Goal: Task Accomplishment & Management: Use online tool/utility

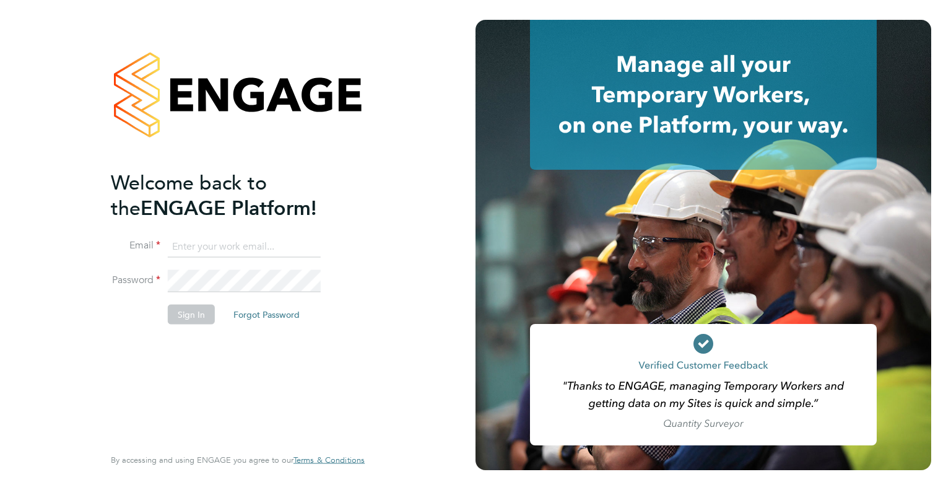
type input "wates@alliance-msp.co.uk"
click at [195, 313] on button "Sign In" at bounding box center [191, 314] width 47 height 20
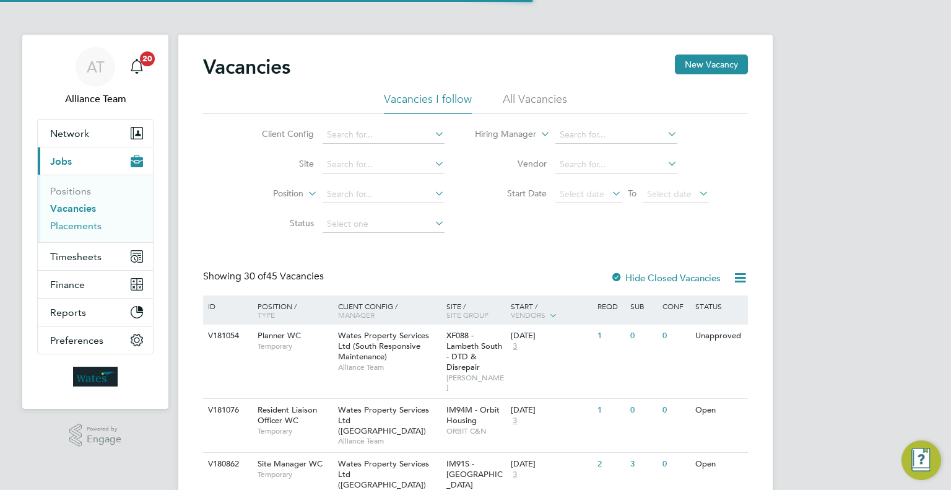
click at [63, 230] on link "Placements" at bounding box center [75, 226] width 51 height 12
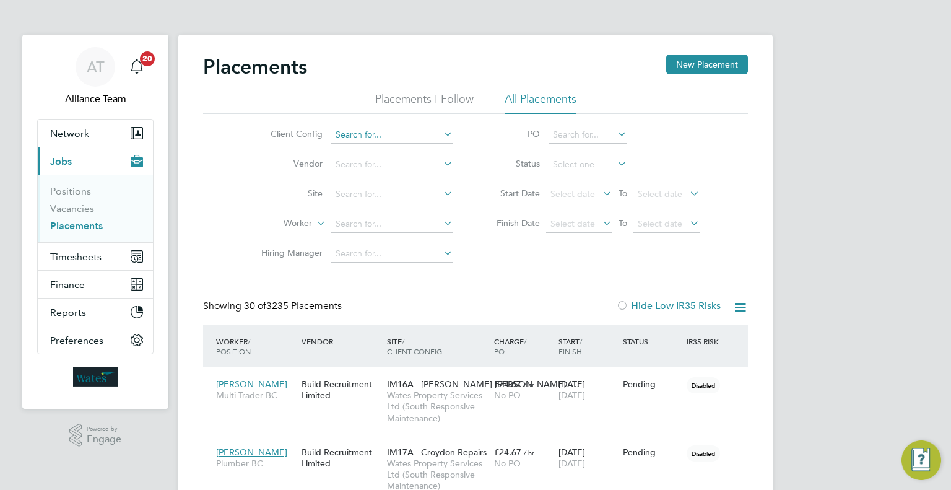
click at [404, 139] on input at bounding box center [392, 134] width 122 height 17
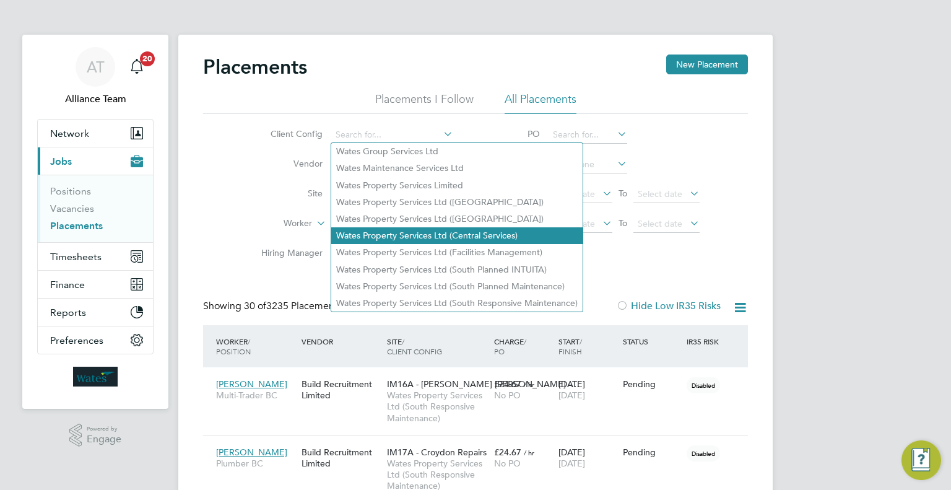
click at [480, 240] on li "Wates Property Services Ltd (Central Services)" at bounding box center [456, 235] width 251 height 17
type input "Wates Property Services Ltd (Central Services)"
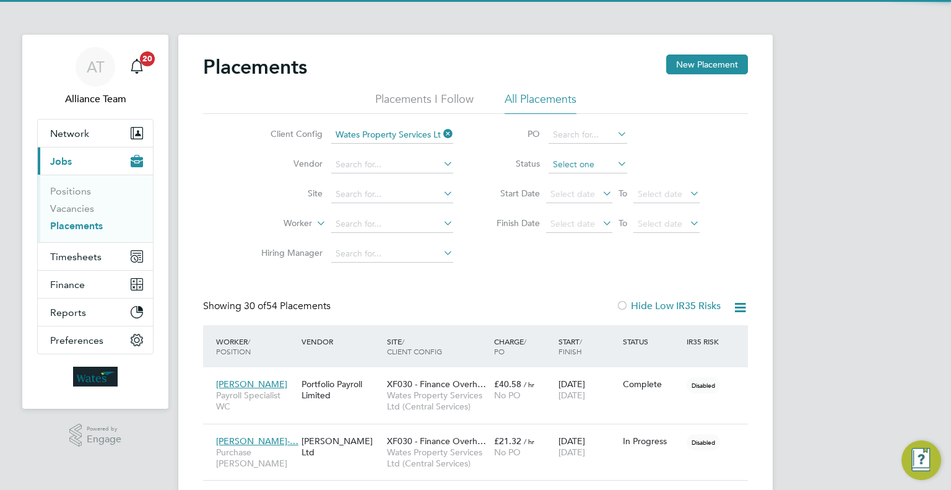
click at [570, 162] on input at bounding box center [588, 164] width 79 height 17
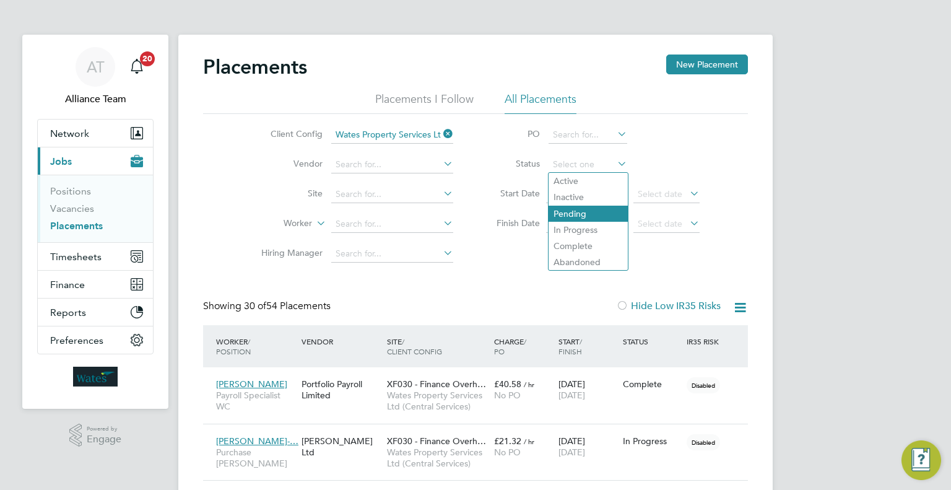
click at [572, 217] on li "Pending" at bounding box center [588, 214] width 79 height 16
type input "Pending"
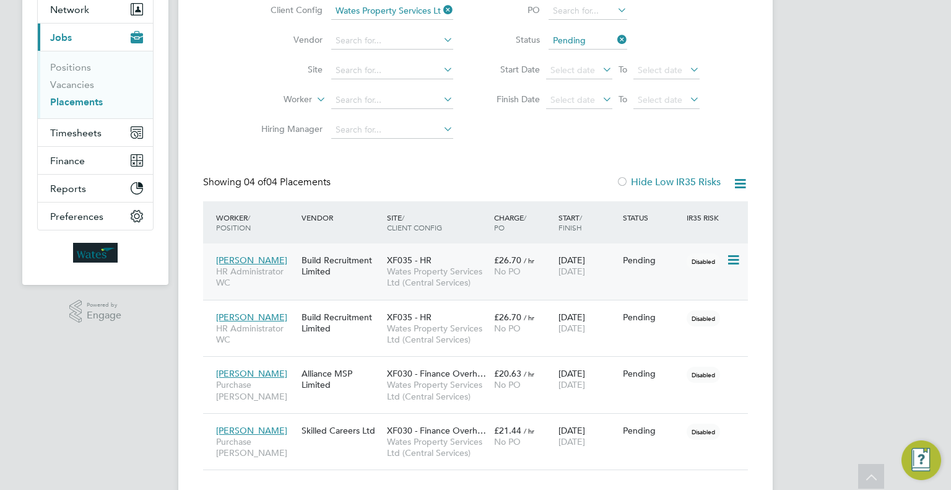
click at [733, 256] on icon at bounding box center [732, 260] width 12 height 15
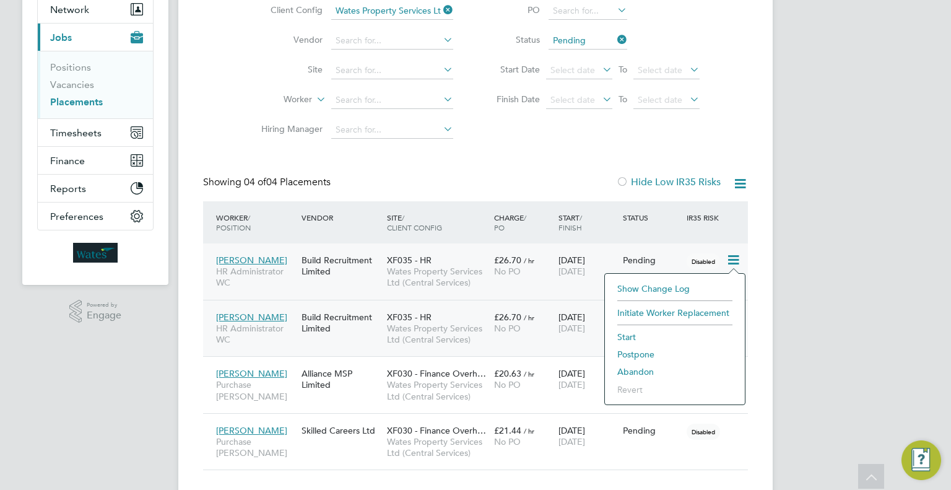
click at [627, 336] on li "Start" at bounding box center [675, 336] width 128 height 17
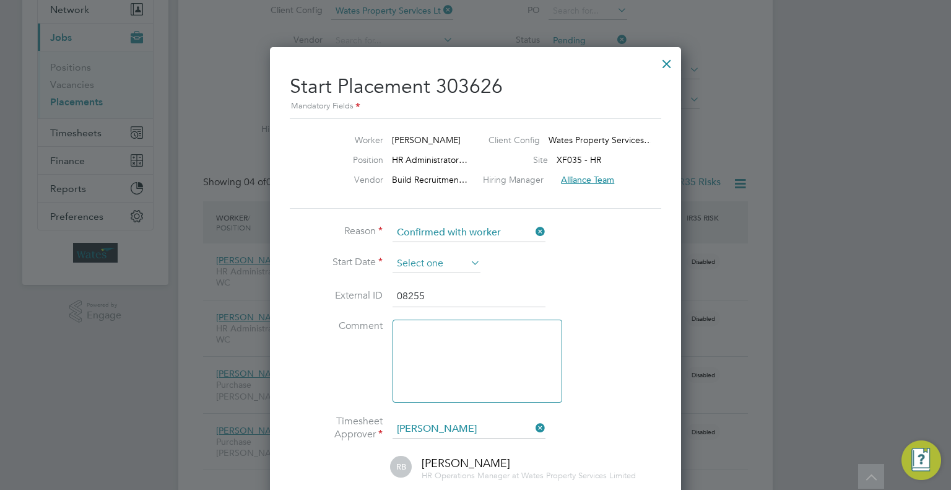
click at [449, 263] on input at bounding box center [437, 263] width 88 height 19
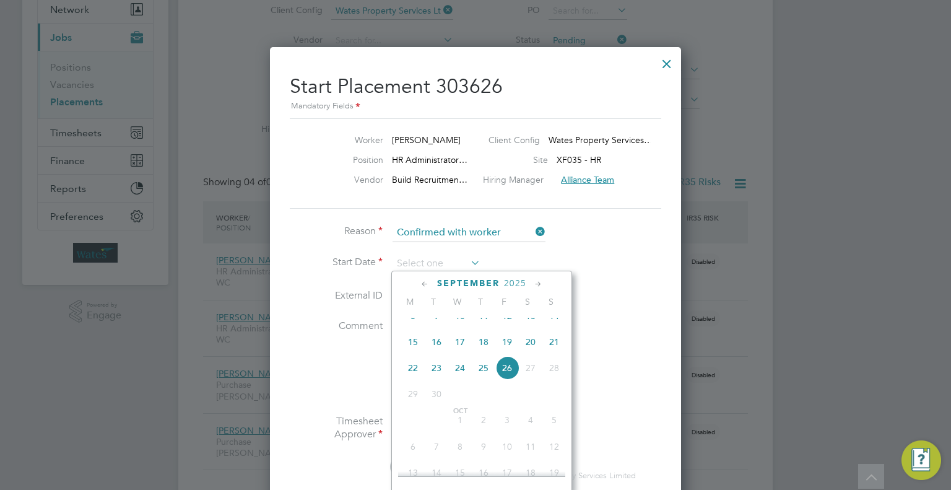
click at [413, 380] on span "22" at bounding box center [413, 368] width 24 height 24
type input "[DATE]"
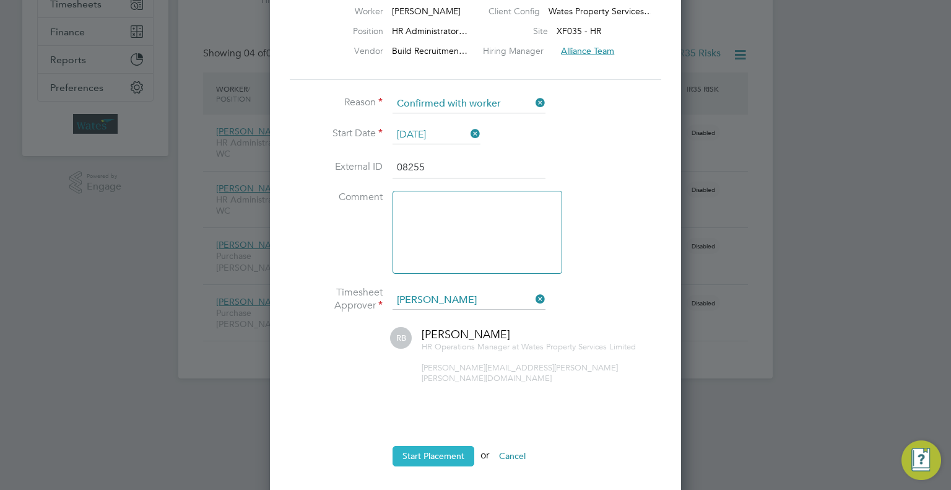
click at [446, 446] on button "Start Placement" at bounding box center [434, 456] width 82 height 20
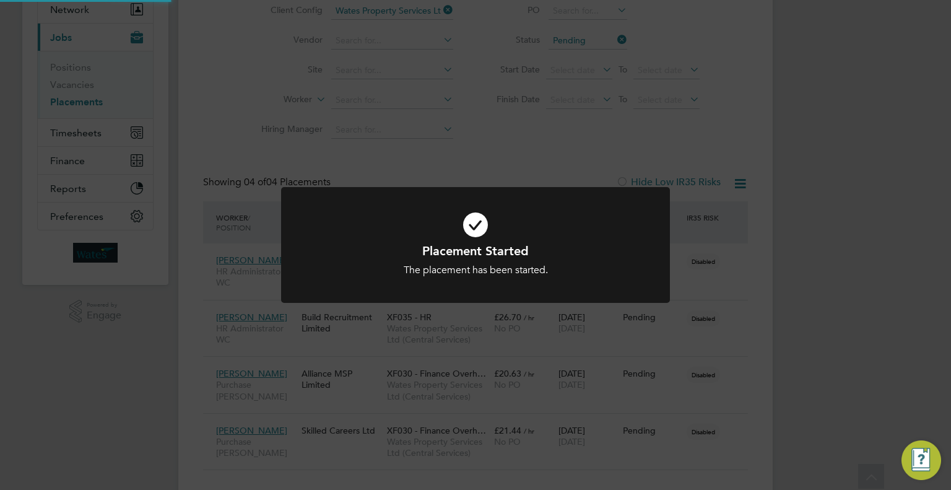
drag, startPoint x: 818, startPoint y: 312, endPoint x: 817, endPoint y: 321, distance: 8.8
click at [818, 315] on div "Placement Started The placement has been started. Cancel Okay" at bounding box center [475, 245] width 951 height 490
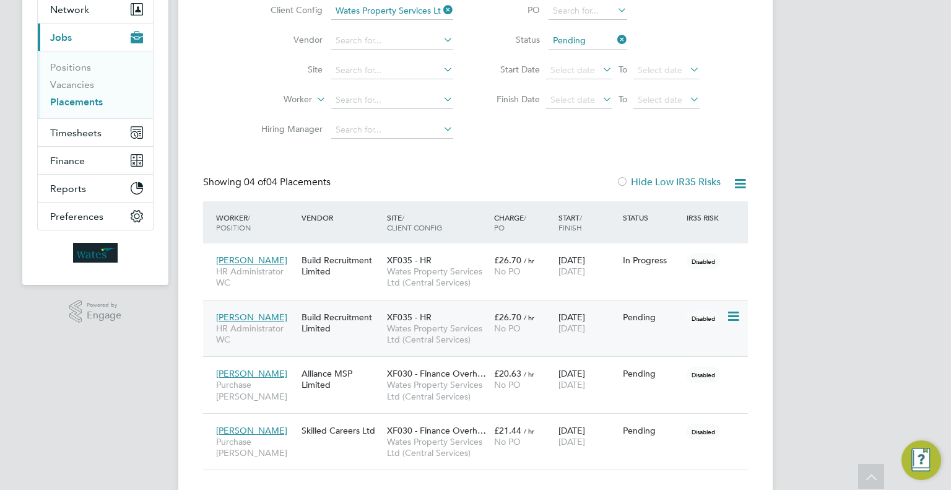
click at [733, 316] on icon at bounding box center [732, 316] width 12 height 15
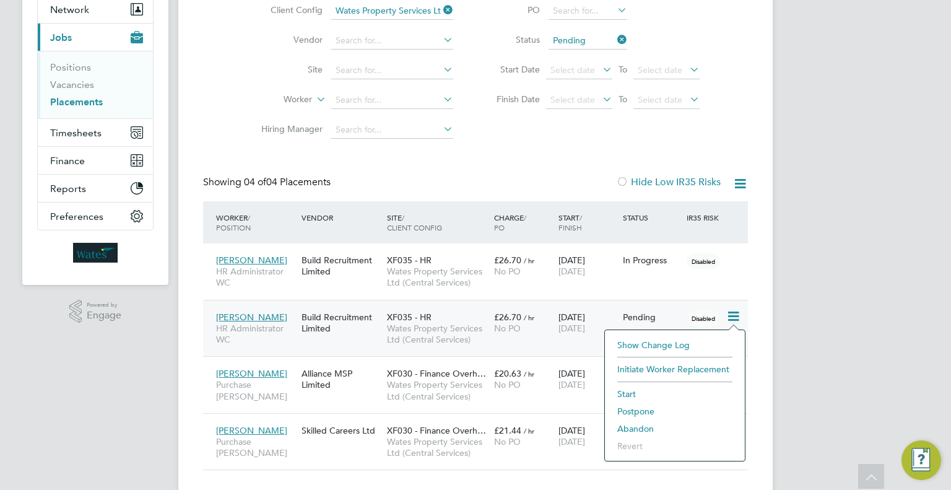
click at [633, 391] on li "Start" at bounding box center [675, 393] width 128 height 17
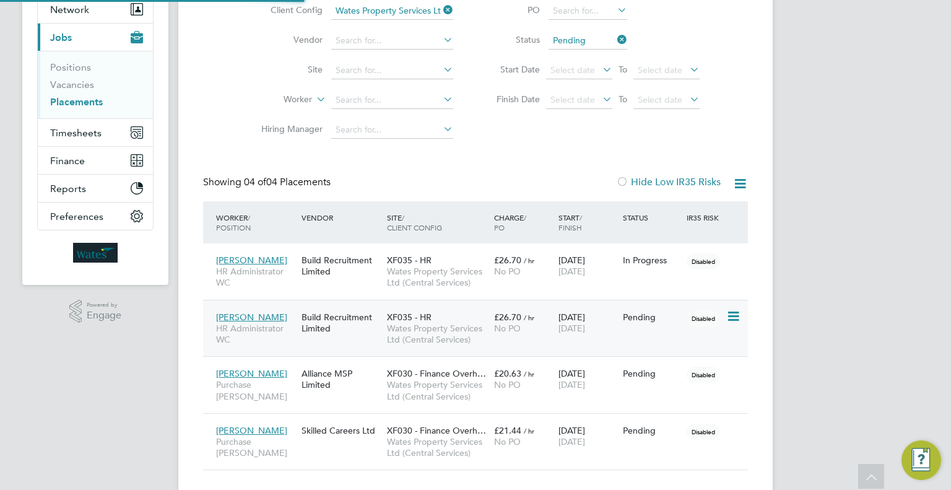
type input "08256"
type input "[PERSON_NAME]"
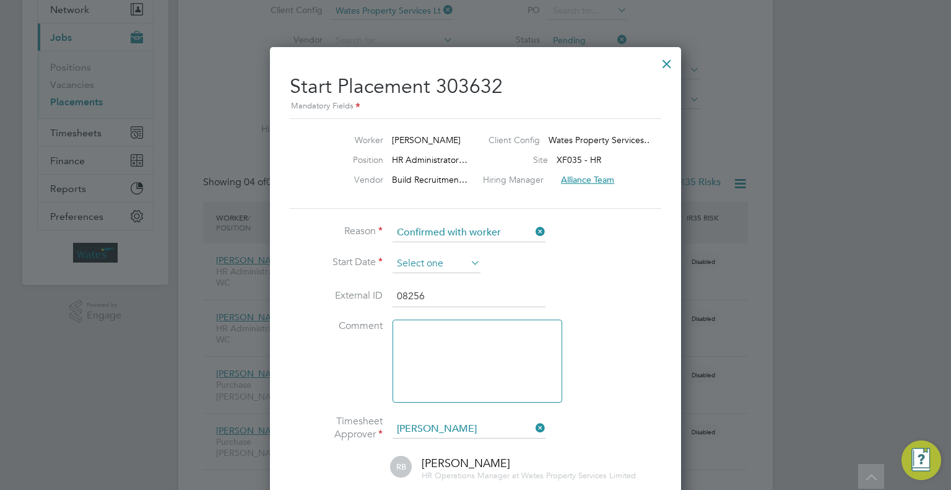
click at [433, 264] on input at bounding box center [437, 263] width 88 height 19
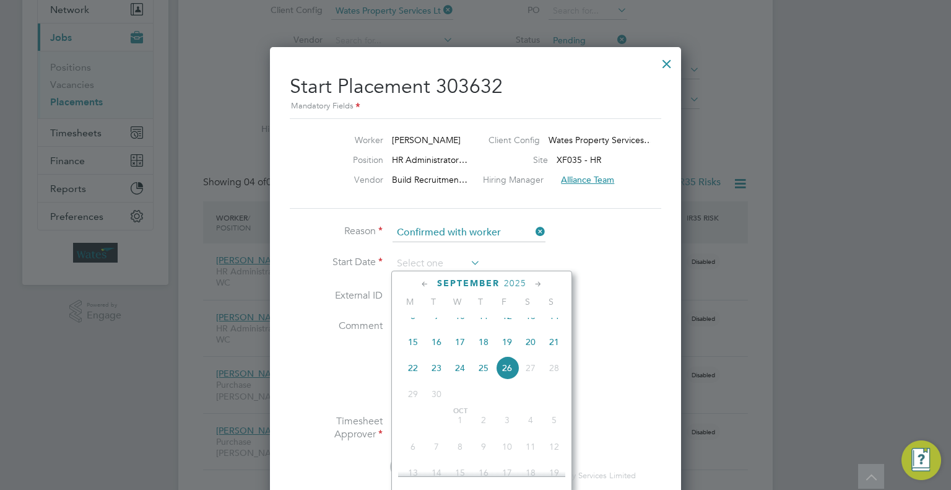
click at [413, 380] on span "22" at bounding box center [413, 368] width 24 height 24
type input "[DATE]"
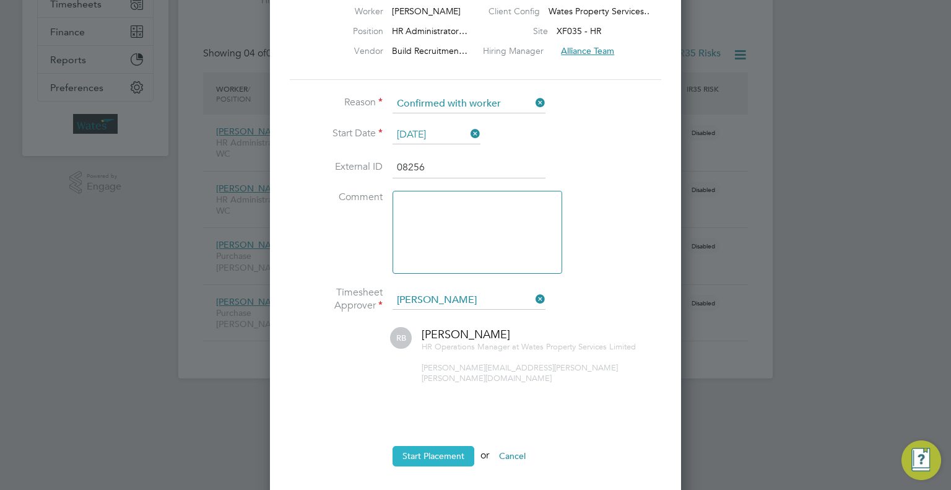
click at [452, 446] on button "Start Placement" at bounding box center [434, 456] width 82 height 20
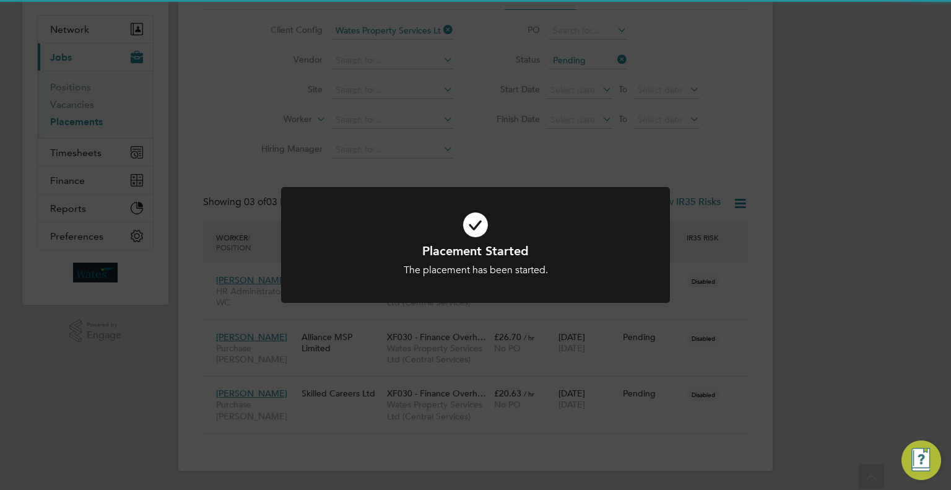
drag, startPoint x: 797, startPoint y: 424, endPoint x: 753, endPoint y: 421, distance: 44.1
click at [789, 421] on div "Placement Started The placement has been started. Cancel Okay" at bounding box center [475, 245] width 951 height 490
